Goal: Navigation & Orientation: Understand site structure

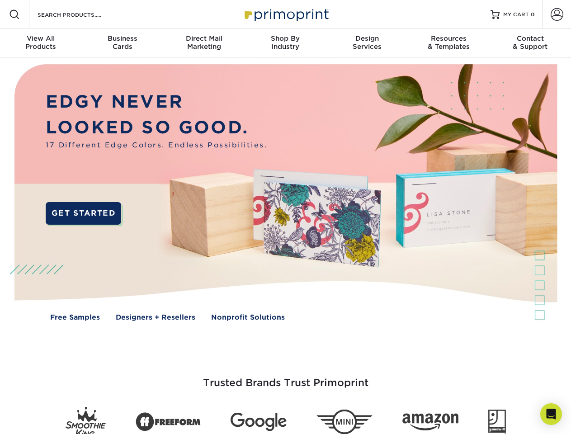
click at [285, 217] on img at bounding box center [285, 199] width 565 height 283
click at [14, 14] on span at bounding box center [14, 14] width 11 height 11
click at [557, 14] on span at bounding box center [557, 14] width 13 height 13
click at [41, 43] on div "View All Products" at bounding box center [40, 42] width 81 height 16
click at [122, 43] on div "Business Cards" at bounding box center [121, 42] width 81 height 16
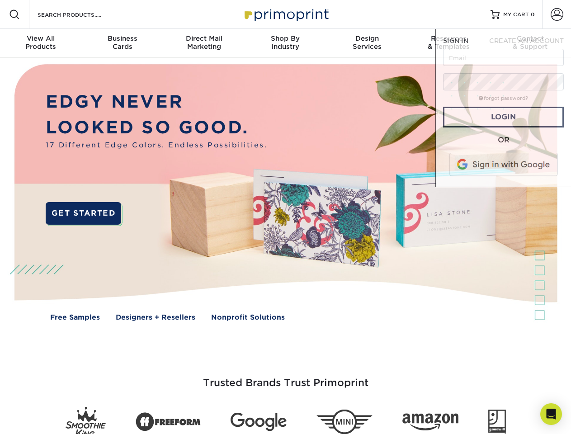
click at [204, 43] on div "Direct Mail Marketing" at bounding box center [203, 42] width 81 height 16
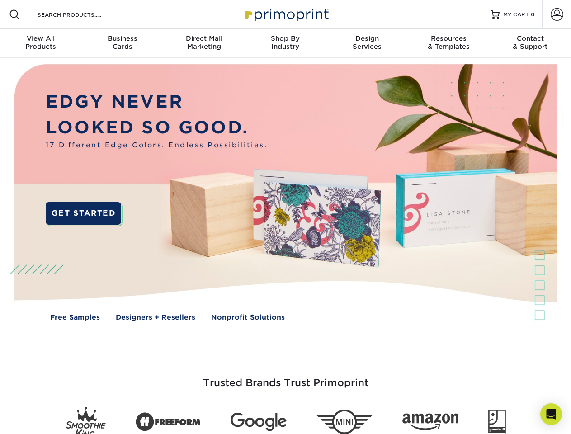
click at [285, 43] on div "Shop By Industry" at bounding box center [285, 42] width 81 height 16
click at [367, 43] on div "Design Services" at bounding box center [367, 42] width 81 height 16
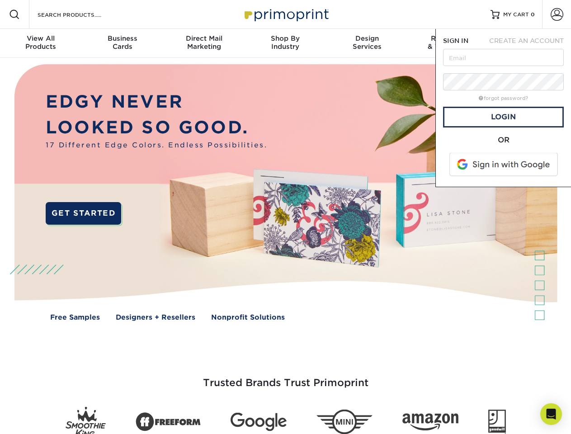
click at [449, 43] on span "SIGN IN" at bounding box center [455, 40] width 25 height 7
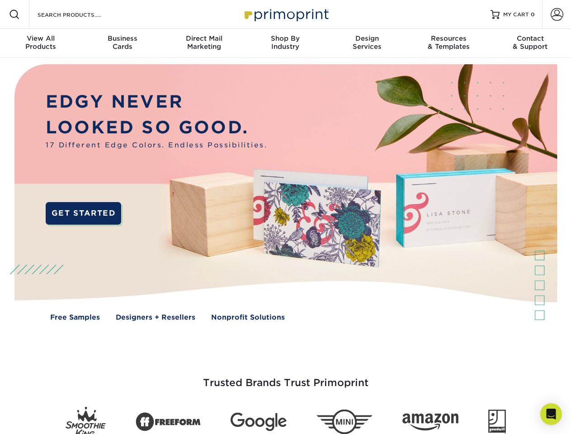
click at [530, 43] on span "CREATE AN ACCOUNT" at bounding box center [526, 40] width 75 height 7
